Goal: Use online tool/utility

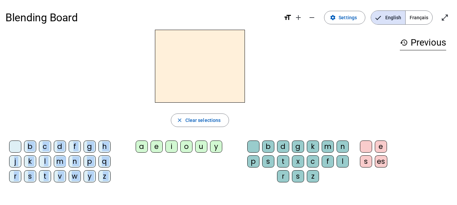
drag, startPoint x: 142, startPoint y: 146, endPoint x: 190, endPoint y: 82, distance: 80.5
click at [190, 82] on div "close Clear selections b c d f g h j k l m n p q r s t v w y z a e i o u y b d …" at bounding box center [199, 109] width 389 height 158
click at [153, 108] on div "close Clear selections b c d f g h j k l m n p q r s t v w y z a e i o u y b d …" at bounding box center [199, 109] width 389 height 158
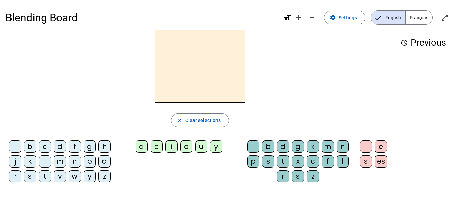
click at [145, 143] on div "a" at bounding box center [142, 147] width 12 height 12
click at [155, 150] on div "e" at bounding box center [156, 147] width 12 height 12
click at [200, 149] on div "u" at bounding box center [201, 147] width 12 height 12
click at [62, 146] on div "d" at bounding box center [60, 147] width 12 height 12
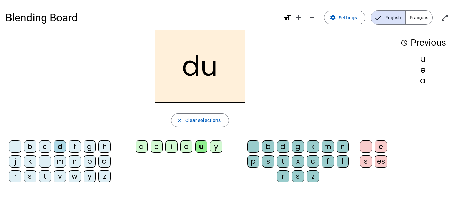
click at [165, 175] on div "b c d f g h j k l m n p q r s t v w y z a e i o u y b d g k m n p s t x c f l r…" at bounding box center [199, 163] width 389 height 50
drag, startPoint x: 193, startPoint y: 153, endPoint x: 155, endPoint y: 147, distance: 37.7
click at [155, 147] on div "a e i o u y" at bounding box center [180, 148] width 121 height 15
click at [164, 162] on div "b c d f g h j k l m n p q r s t v w y z a e i o u y b d g k m n p s t x c f l r…" at bounding box center [199, 163] width 389 height 50
click at [163, 161] on div "b c d f g h j k l m n p q r s t v w y z a e i o u y b d g k m n p s t x c f l r…" at bounding box center [199, 163] width 389 height 50
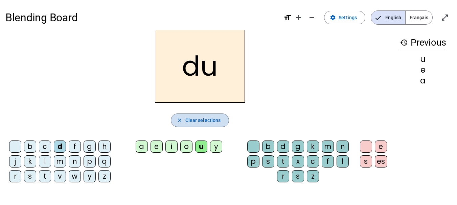
click at [217, 120] on span "Clear selections" at bounding box center [202, 120] width 35 height 8
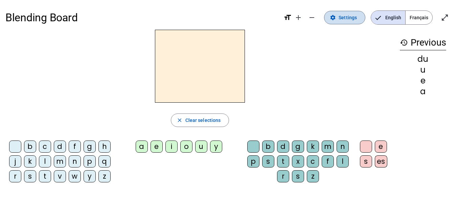
click at [339, 17] on span at bounding box center [344, 17] width 41 height 16
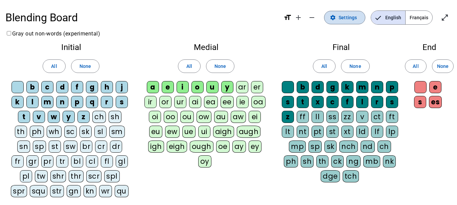
click at [335, 19] on mat-icon "settings" at bounding box center [333, 18] width 6 height 6
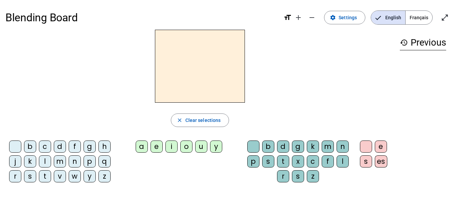
click at [141, 149] on div "a" at bounding box center [142, 147] width 12 height 12
click at [41, 159] on div "l" at bounding box center [45, 161] width 12 height 12
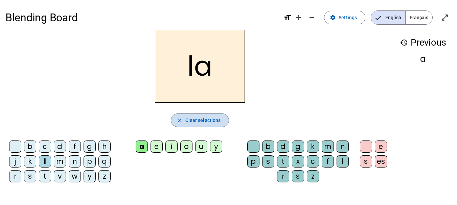
click at [196, 124] on span "button" at bounding box center [200, 120] width 58 height 16
